Goal: Complete application form

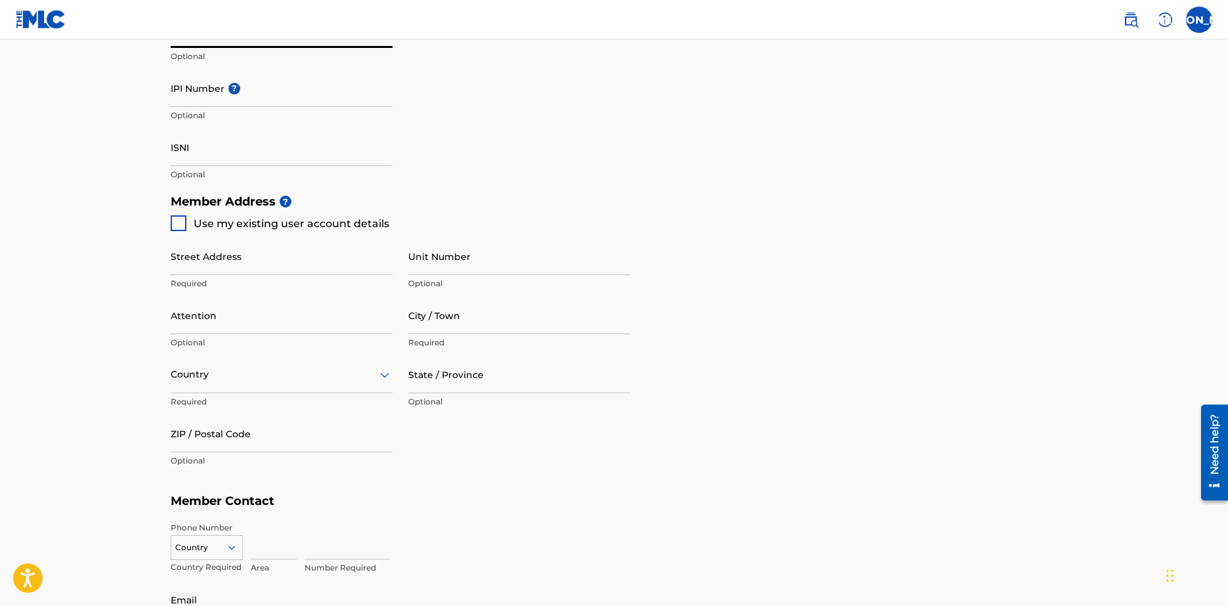
scroll to position [459, 0]
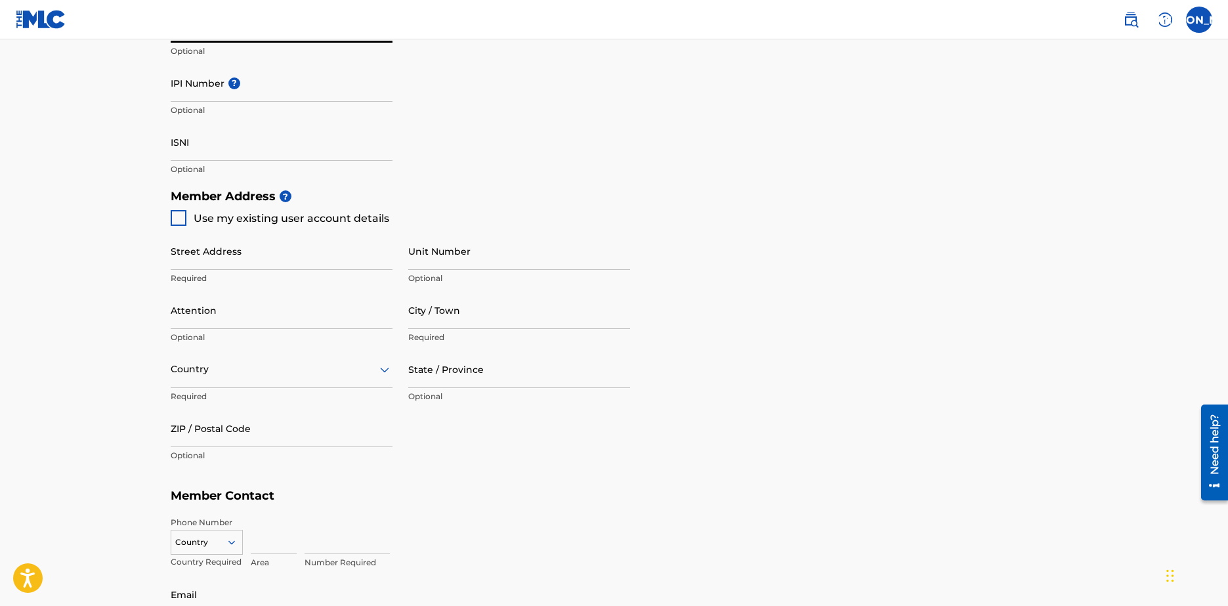
click at [179, 216] on div at bounding box center [179, 218] width 16 height 16
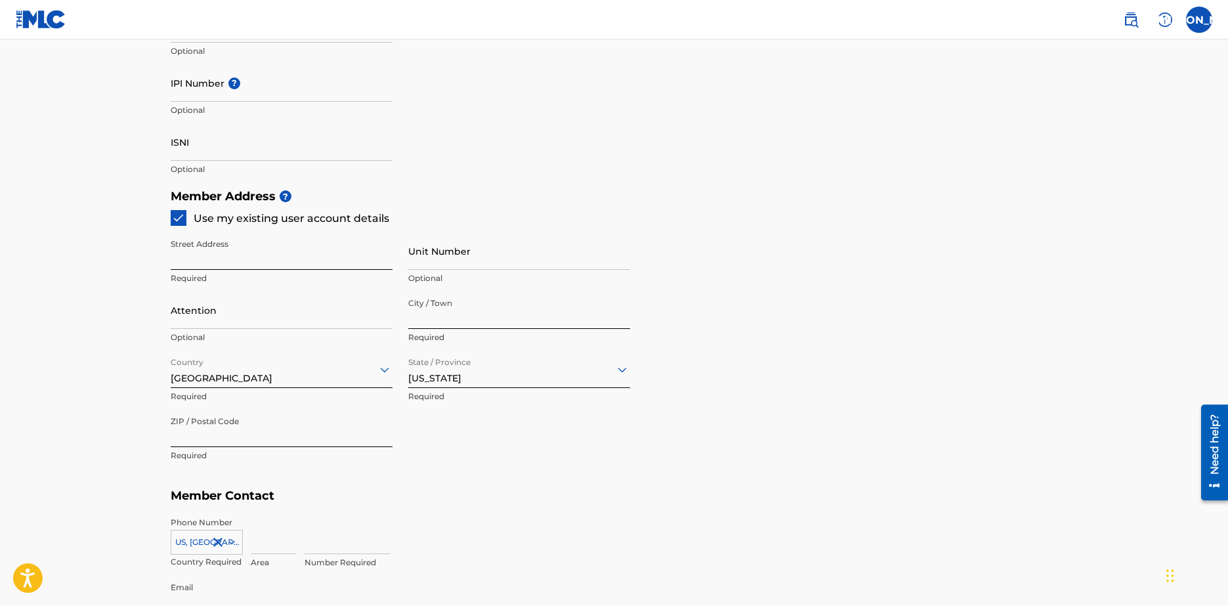
click at [439, 257] on input "Unit Number" at bounding box center [519, 250] width 222 height 37
type input "APT 1B"
type input "[GEOGRAPHIC_DATA]"
type input "ny"
type input "1"
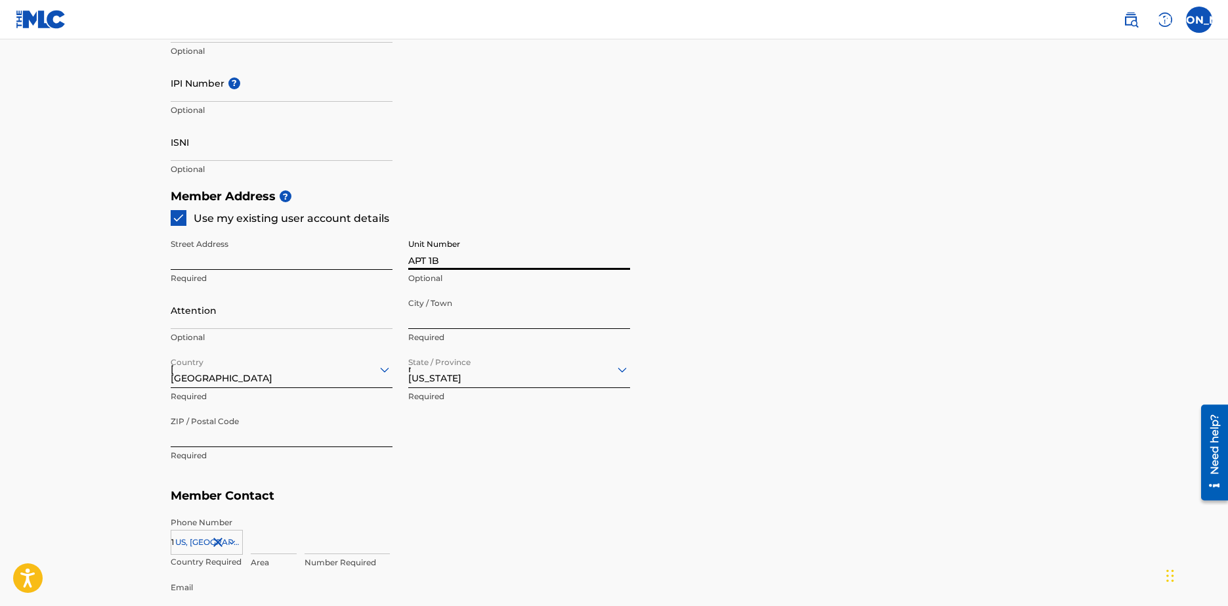
scroll to position [600, 0]
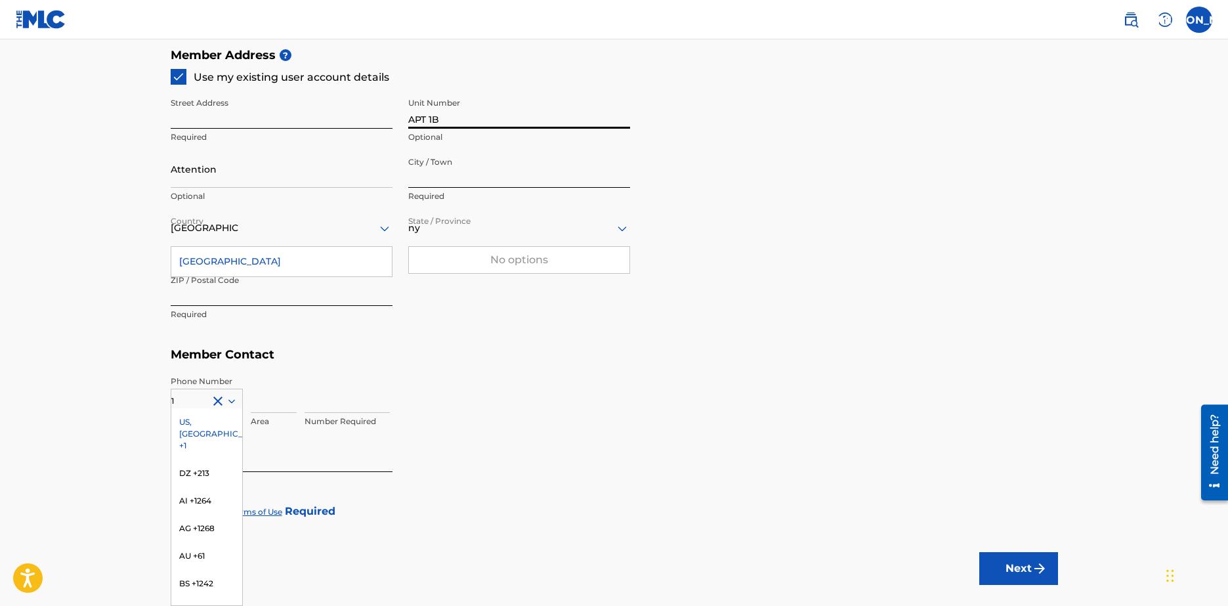
click at [503, 333] on div "Street Address Required Unit Number APT 1B Optional Attention Optional City / T…" at bounding box center [400, 209] width 459 height 249
click at [184, 422] on div "US, [GEOGRAPHIC_DATA] +1" at bounding box center [206, 433] width 71 height 51
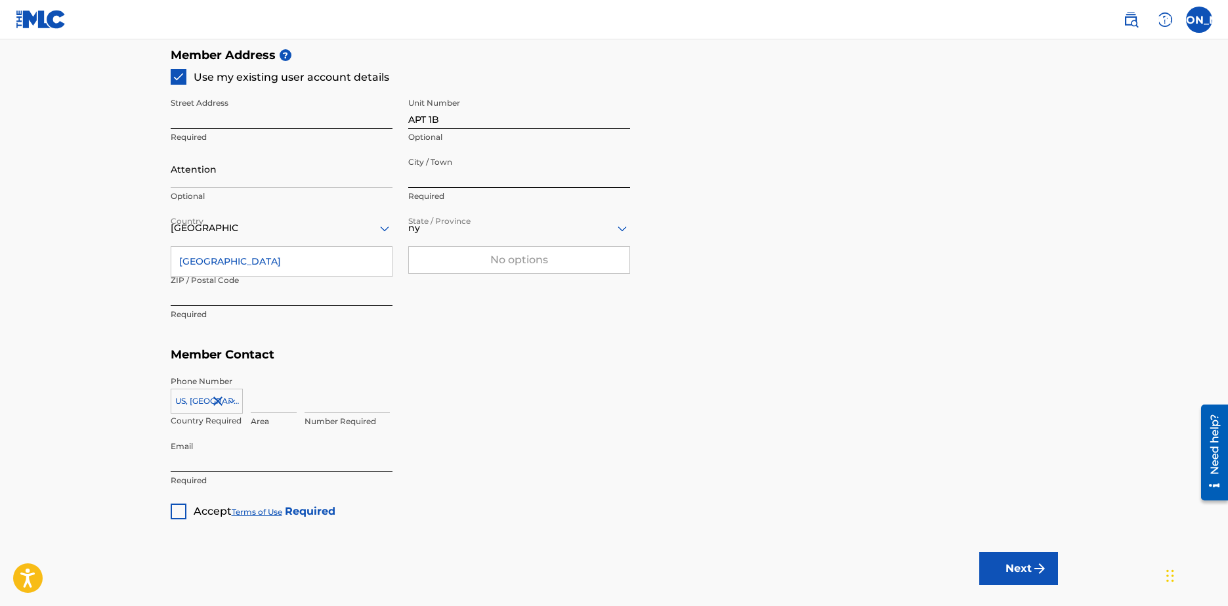
click at [224, 160] on input "Attention" at bounding box center [282, 168] width 222 height 37
click at [429, 229] on div "ny" at bounding box center [519, 228] width 222 height 16
click at [429, 229] on div at bounding box center [519, 228] width 222 height 16
click at [241, 266] on div "[GEOGRAPHIC_DATA]" at bounding box center [281, 262] width 221 height 30
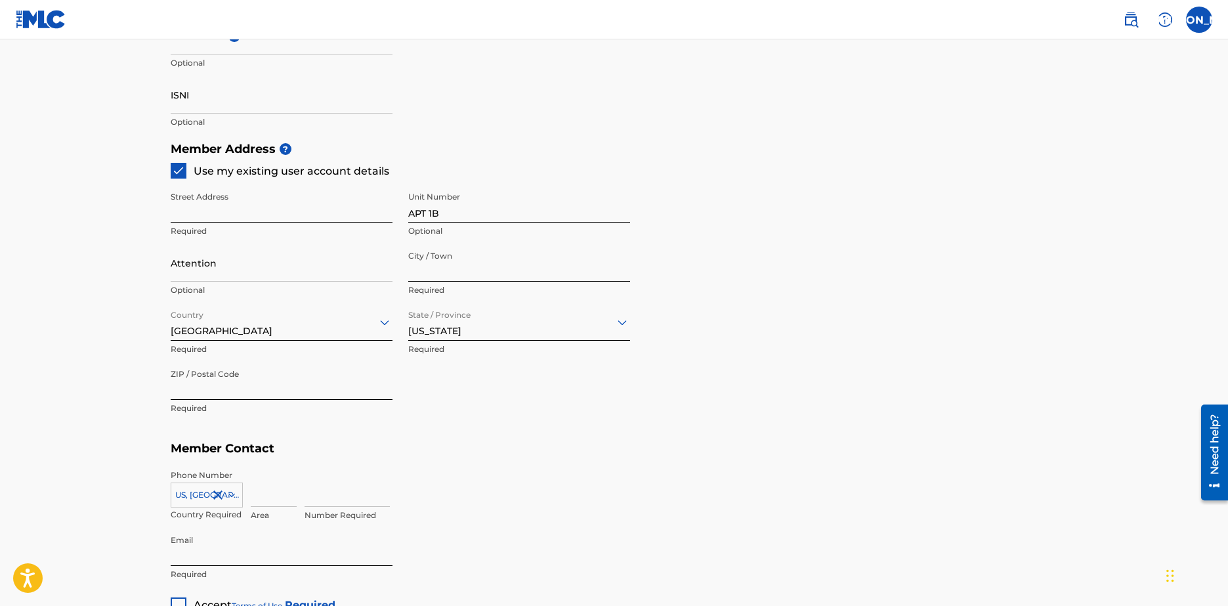
scroll to position [675, 0]
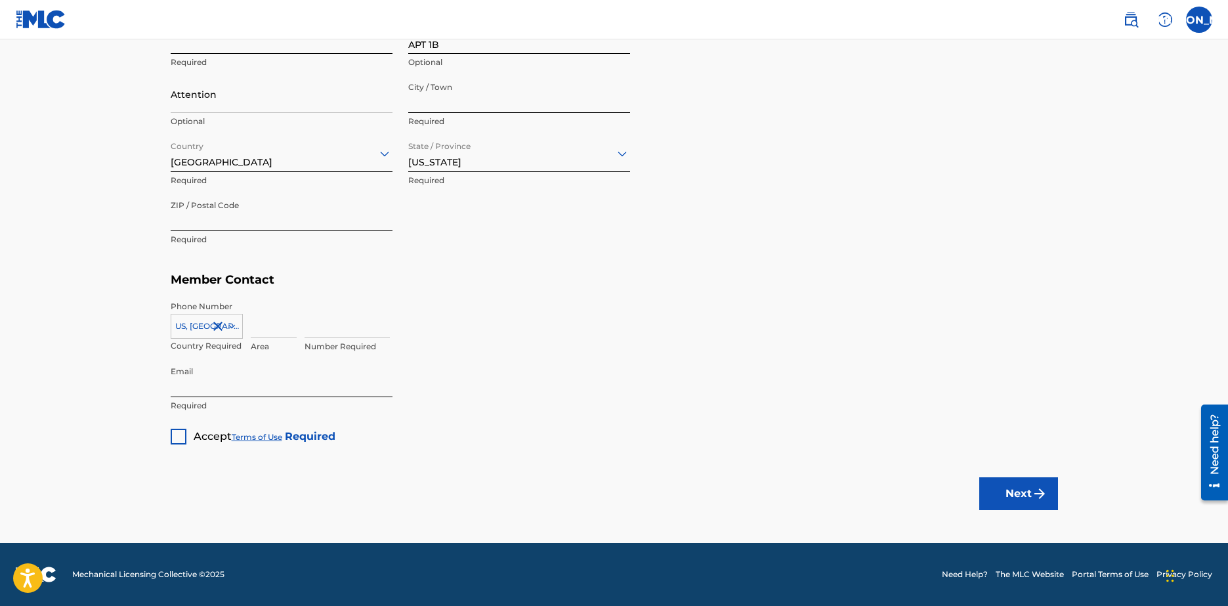
click at [177, 432] on div at bounding box center [179, 437] width 16 height 16
click at [999, 491] on button "Next" at bounding box center [1018, 493] width 79 height 33
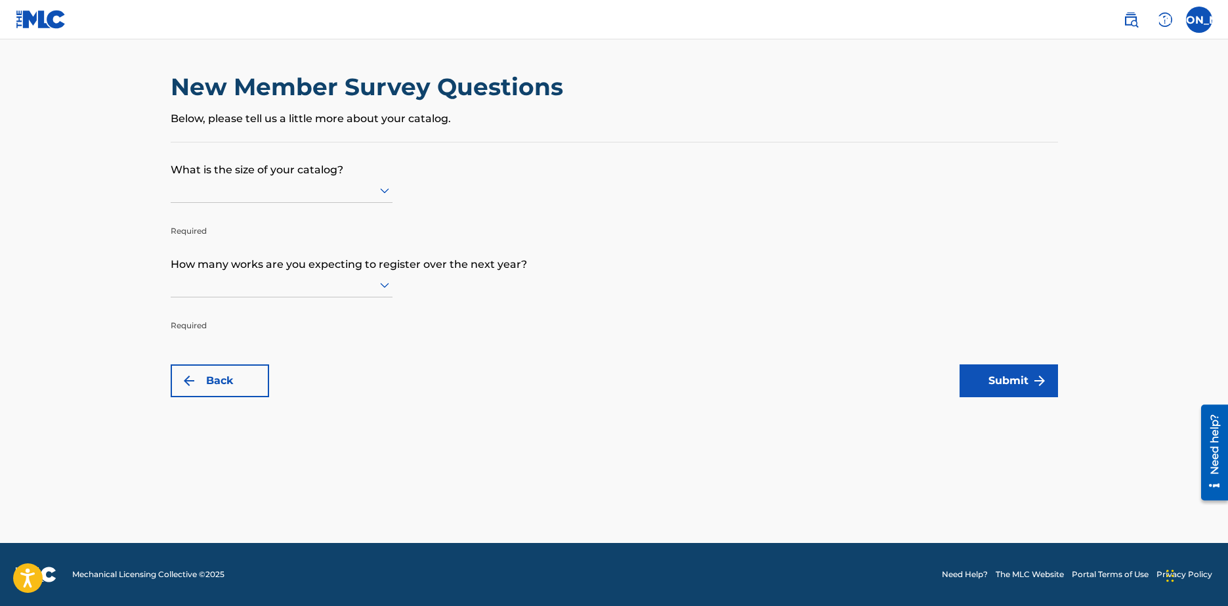
click at [285, 188] on div at bounding box center [282, 190] width 222 height 16
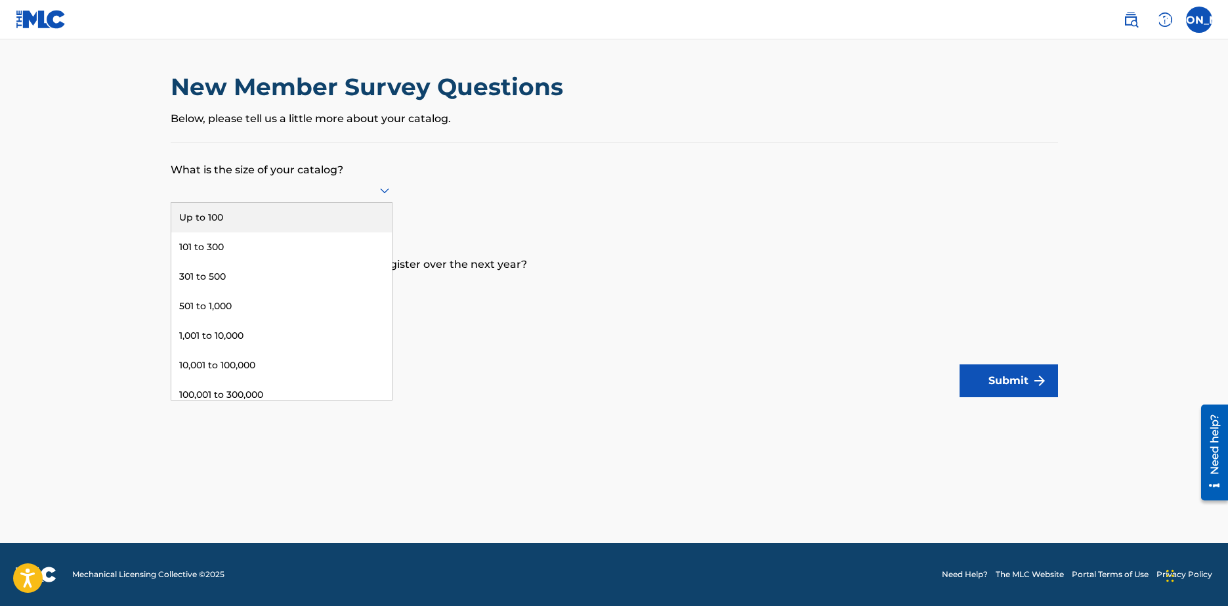
click at [221, 221] on div "Up to 100" at bounding box center [281, 218] width 221 height 30
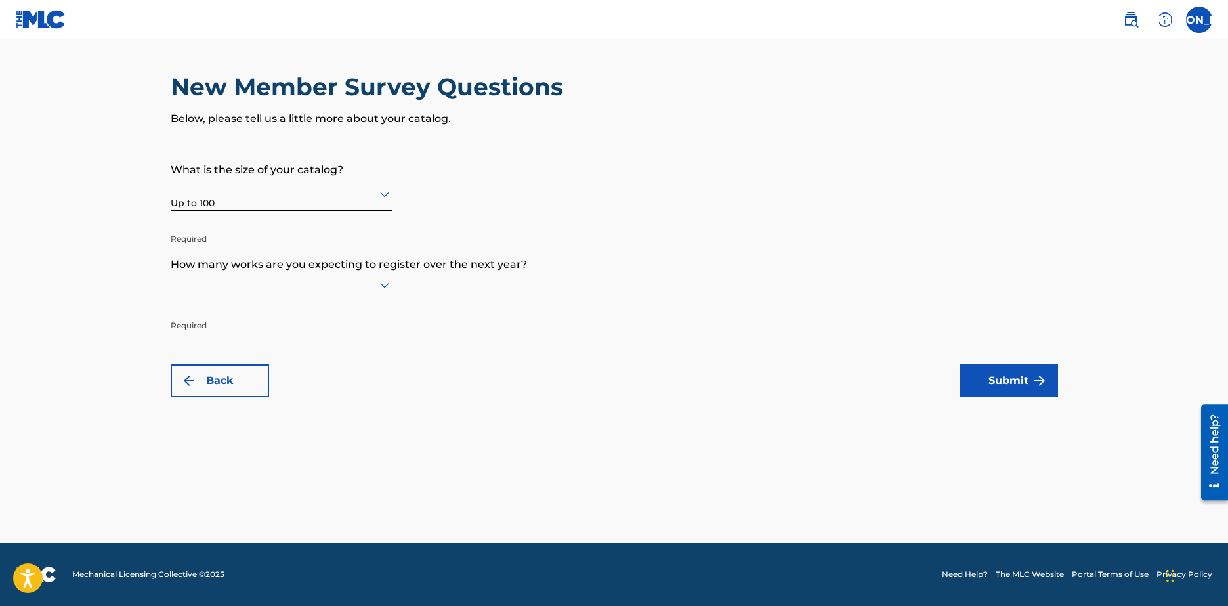
click at [251, 289] on div at bounding box center [282, 284] width 222 height 16
click at [259, 333] on div "101 to 300" at bounding box center [281, 342] width 221 height 30
click at [1009, 383] on button "Submit" at bounding box center [1008, 380] width 98 height 33
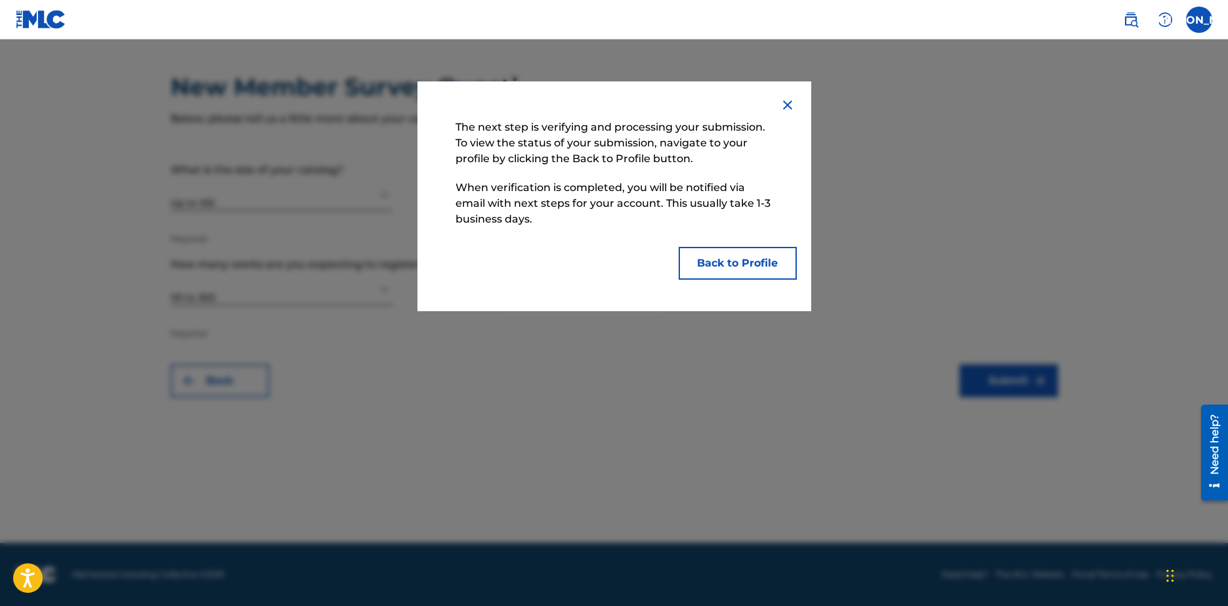
click at [706, 270] on button "Back to Profile" at bounding box center [738, 263] width 118 height 33
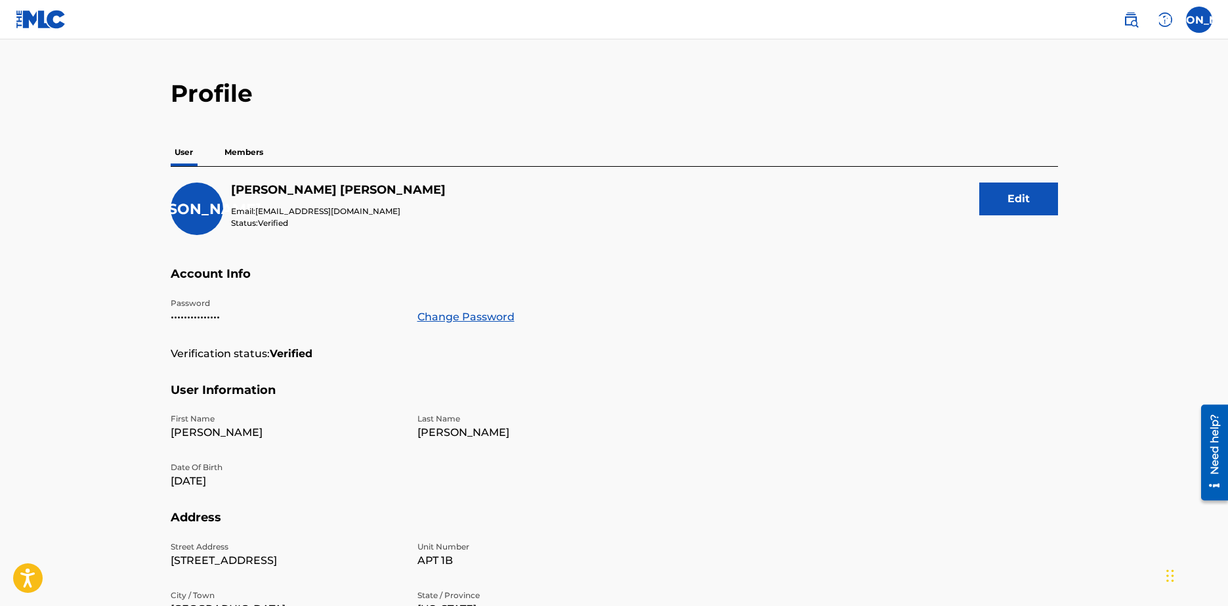
scroll to position [15, 0]
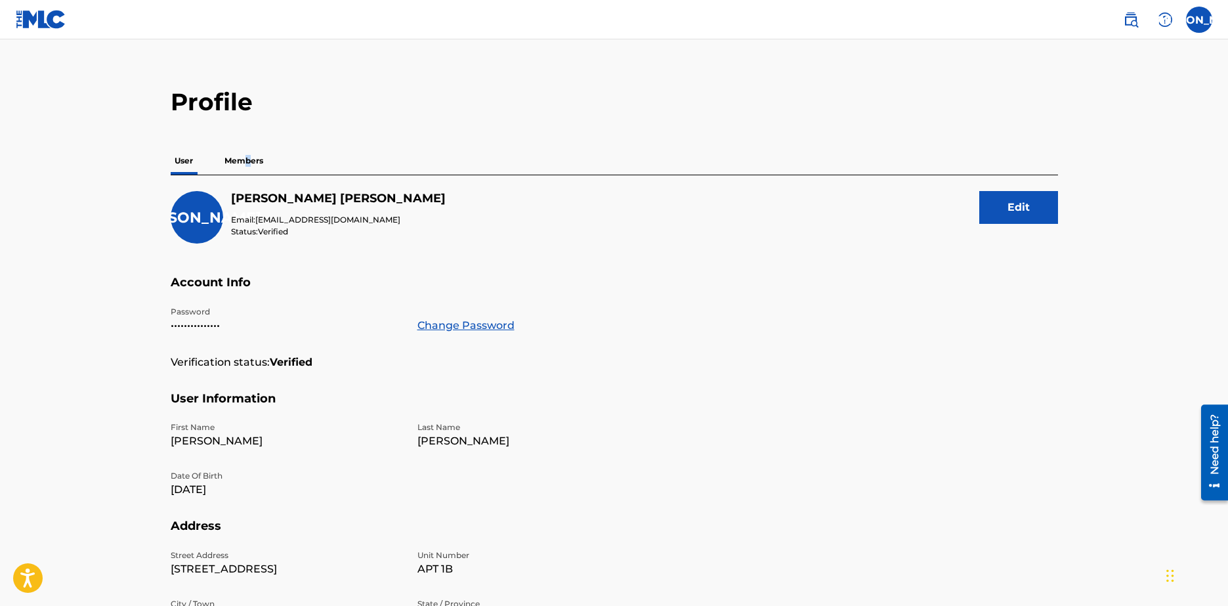
click at [245, 171] on p "Members" at bounding box center [244, 161] width 47 height 28
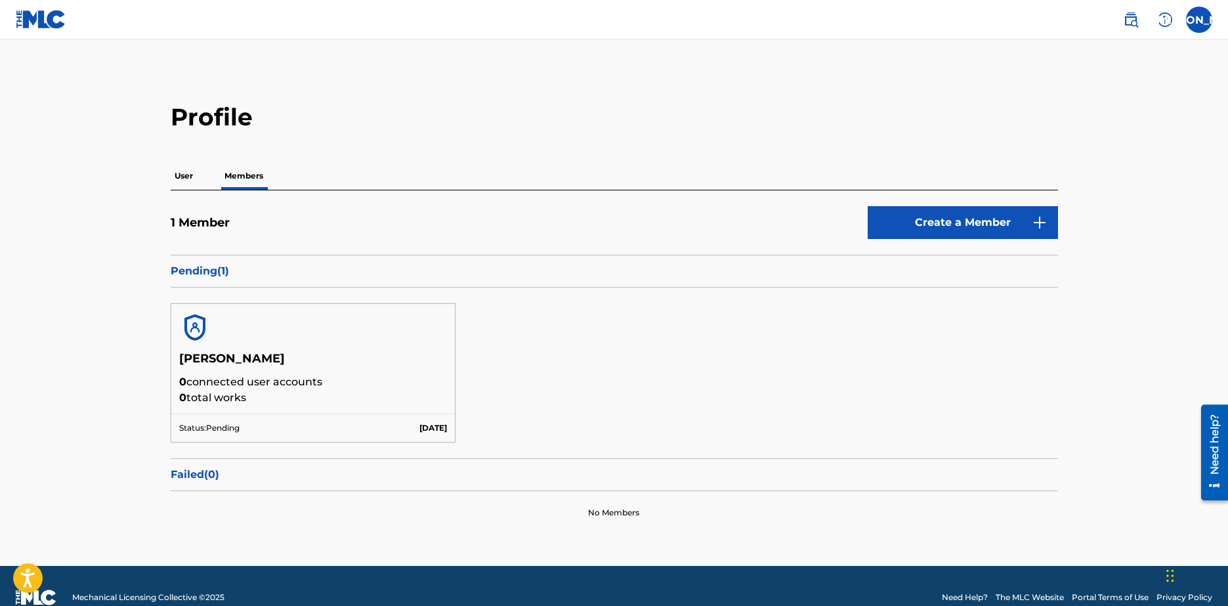
click at [549, 366] on div "[PERSON_NAME] 0 connected user accounts 0 total works Status: Pending [DATE]" at bounding box center [614, 372] width 887 height 171
